Goal: Task Accomplishment & Management: Use online tool/utility

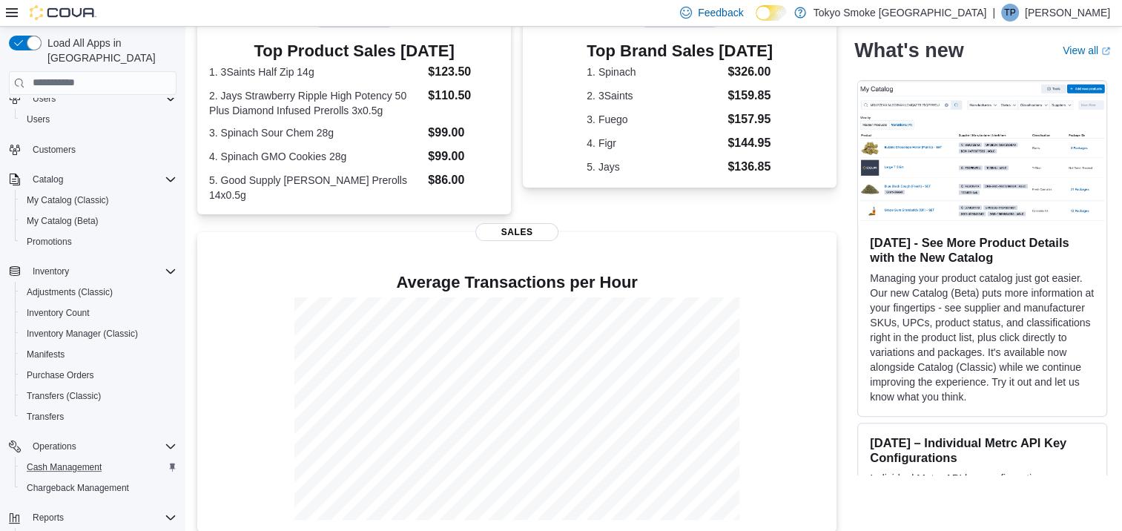
scroll to position [197, 0]
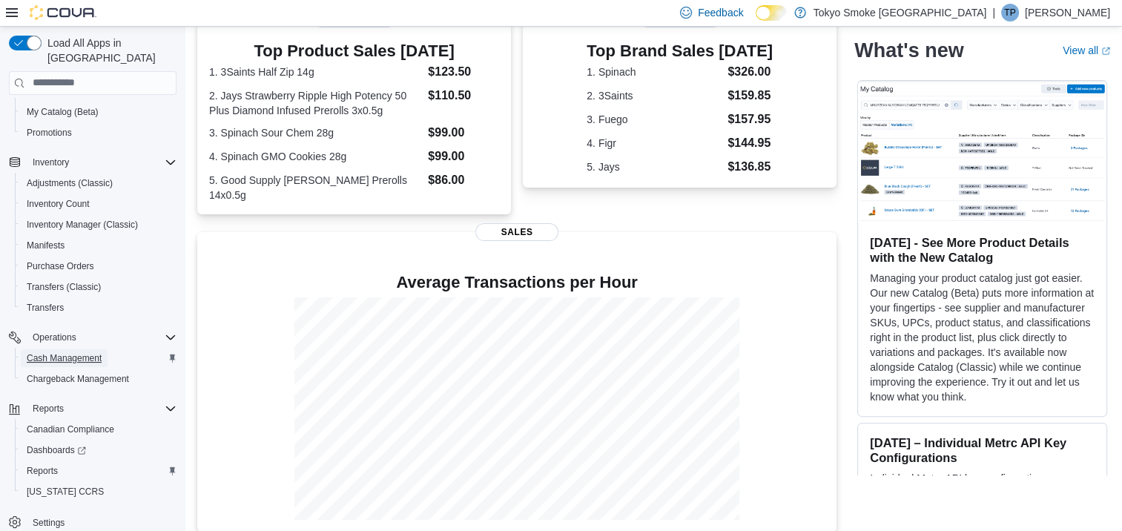
click at [53, 352] on span "Cash Management" at bounding box center [64, 358] width 75 height 12
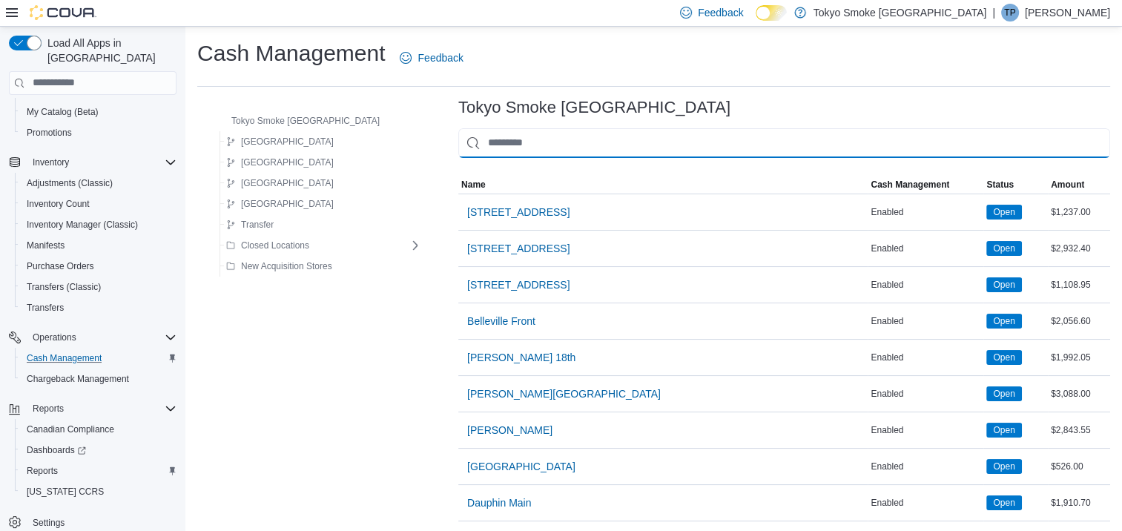
click at [501, 148] on input "This is a search bar. As you type, the results lower in the page will automatic…" at bounding box center [784, 143] width 652 height 30
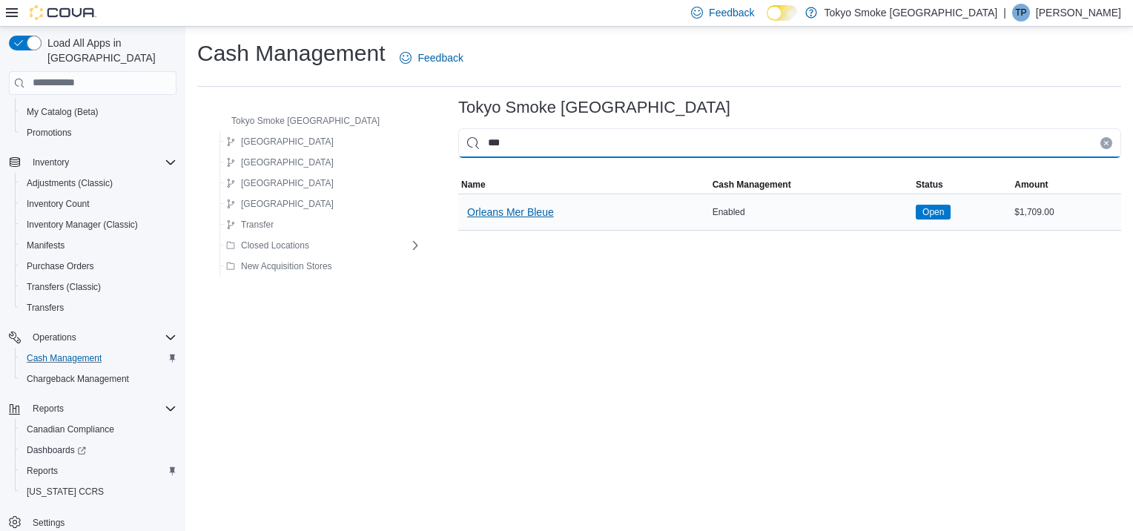
type input "***"
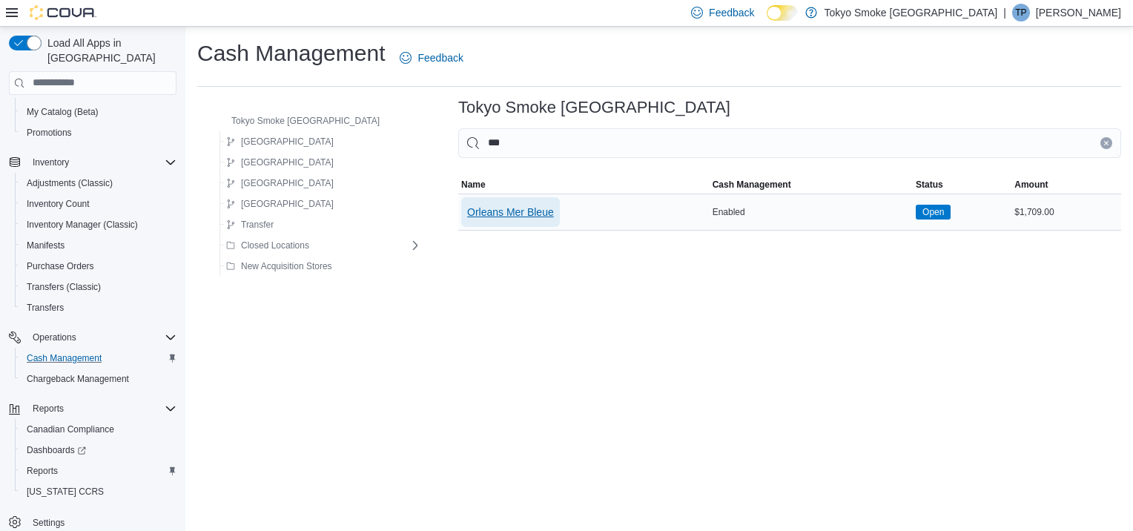
click at [481, 208] on span "Orleans Mer Bleue" at bounding box center [510, 212] width 87 height 15
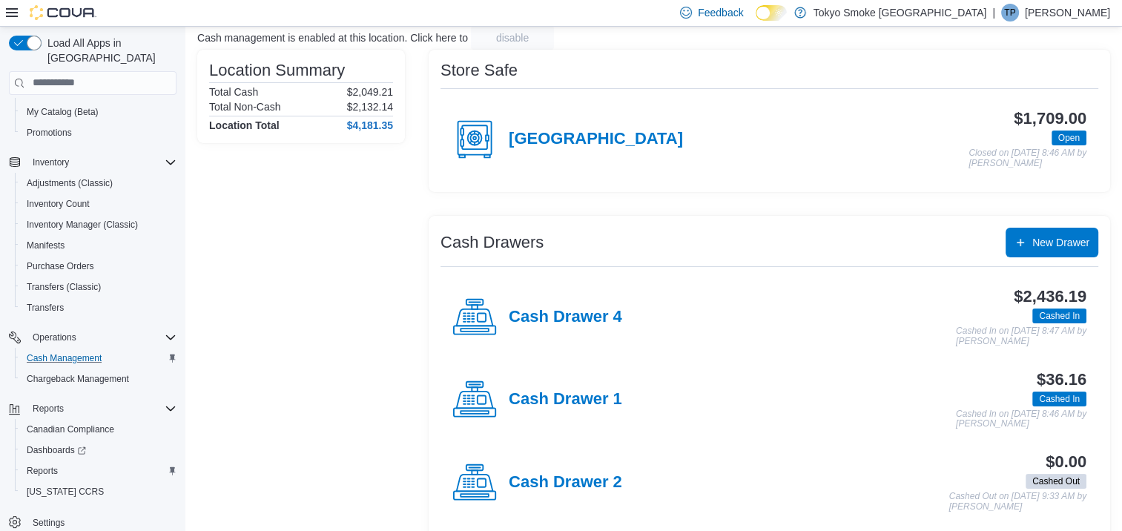
scroll to position [197, 0]
